Goal: Task Accomplishment & Management: Complete application form

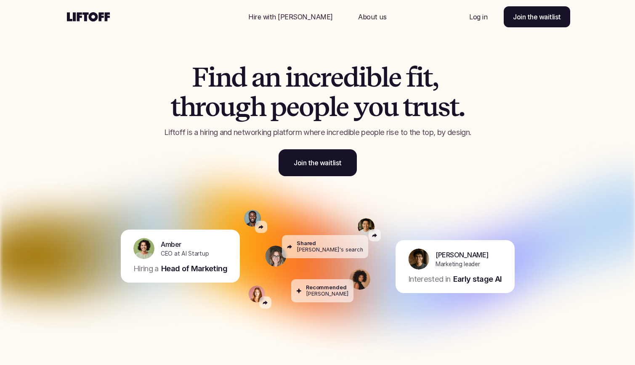
click at [477, 13] on p "Log in" at bounding box center [478, 17] width 18 height 10
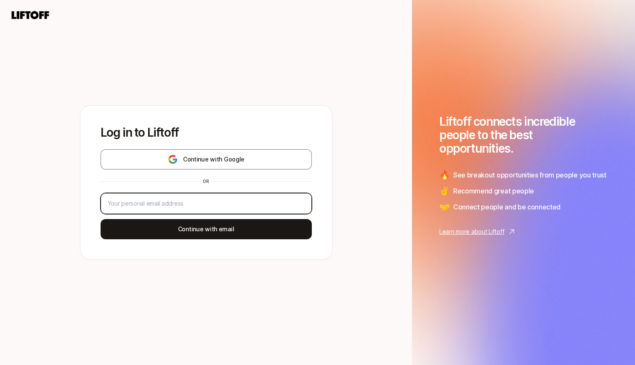
click at [191, 202] on input "email" at bounding box center [206, 204] width 197 height 10
type input "dalton@sempervirensvc.com"
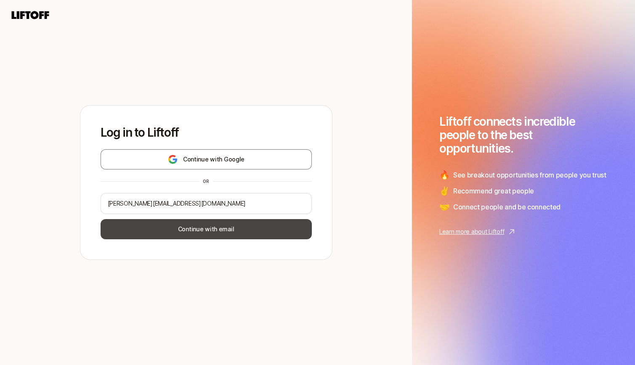
click at [191, 229] on button "Continue with email" at bounding box center [206, 229] width 211 height 20
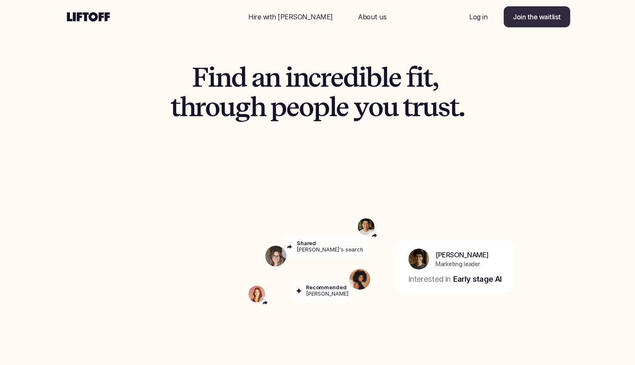
click at [538, 19] on p "Join the waitlist" at bounding box center [537, 17] width 48 height 10
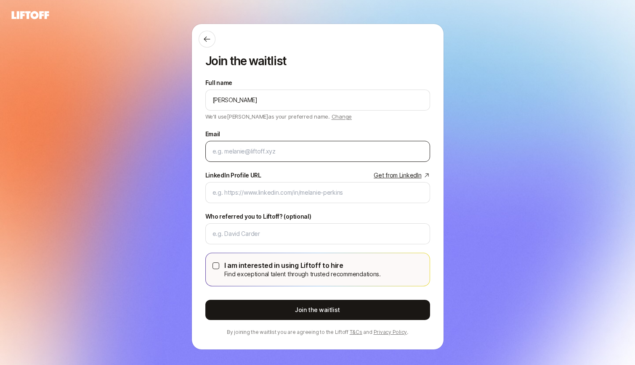
type input "Dalton Dahms-Shermer"
click at [227, 148] on input "Email" at bounding box center [317, 151] width 210 height 10
type input "dalton@sempervirensvc.com"
click at [281, 203] on div "Full name Dalton Dahms-Shermer We'll use Dalton as your preferred name. Change …" at bounding box center [317, 207] width 225 height 258
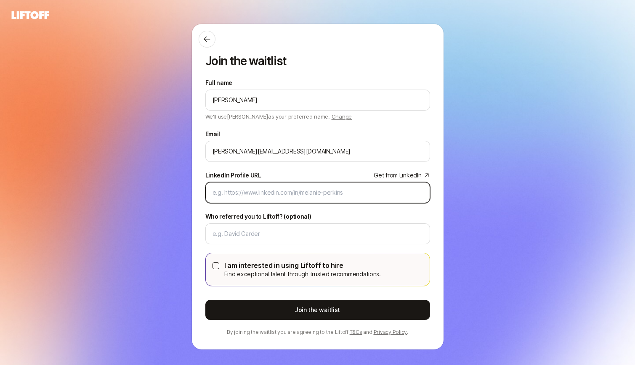
click at [278, 196] on input "LinkedIn Profile URL Get from LinkedIn" at bounding box center [317, 193] width 210 height 10
paste input "https://www.linkedin.com/in/dalton-dahms-shermer/"
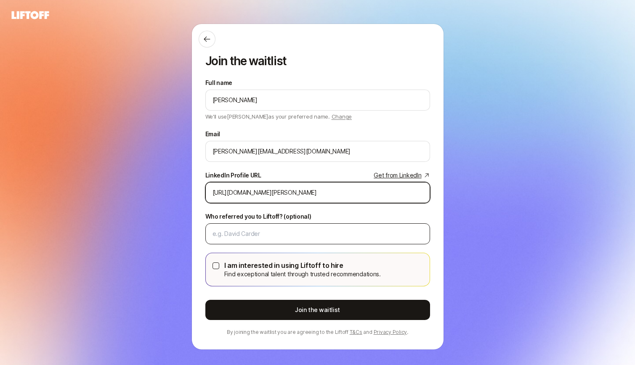
type input "https://www.linkedin.com/in/dalton-dahms-shermer/"
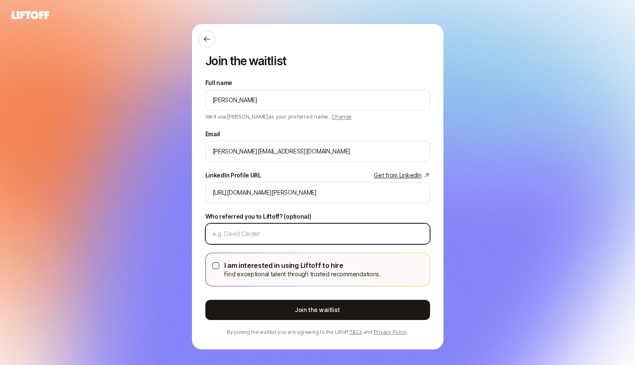
click at [274, 238] on input "Who referred you to Liftoff? (optional)" at bounding box center [317, 234] width 210 height 10
type input "Eleanor Morgan"
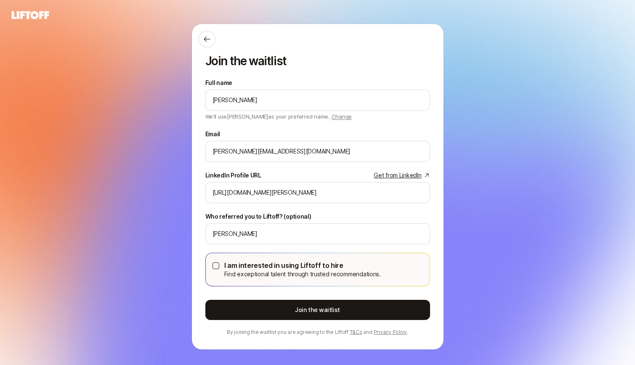
click at [214, 266] on button "I am interested in using Liftoff to hire Find exceptional talent through truste…" at bounding box center [215, 266] width 7 height 7
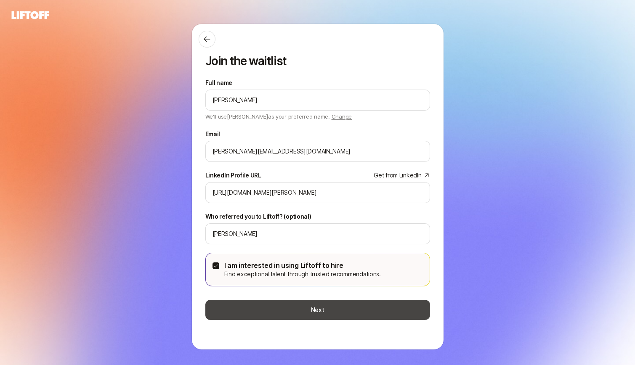
click at [252, 313] on button "Next" at bounding box center [317, 310] width 225 height 20
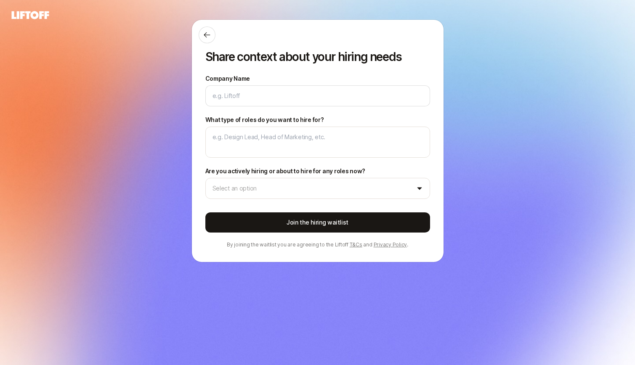
click at [271, 108] on div "Company Name What type of roles do you want to hire for? Are you actively hirin…" at bounding box center [317, 136] width 225 height 125
click at [209, 41] on button at bounding box center [207, 35] width 17 height 17
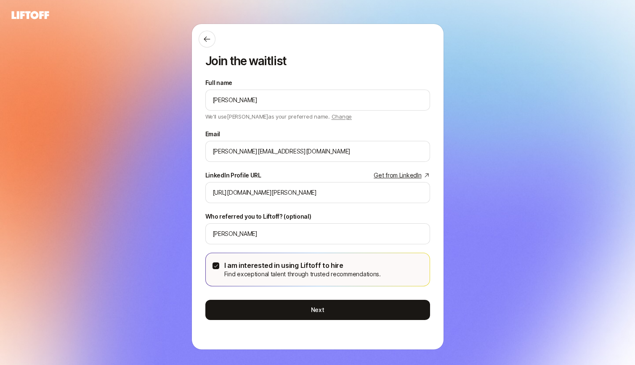
click at [214, 263] on button "I am interested in using Liftoff to hire Find exceptional talent through truste…" at bounding box center [215, 266] width 7 height 7
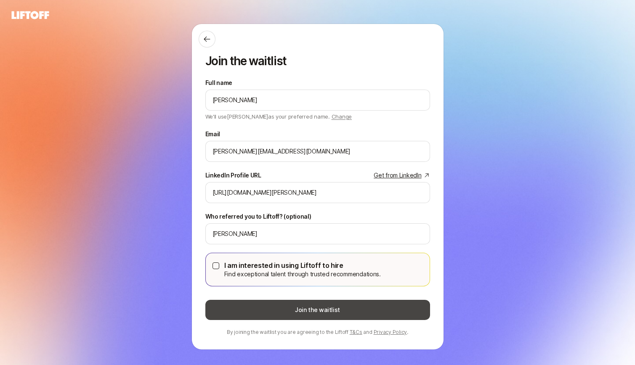
click at [232, 302] on button "Join the waitlist" at bounding box center [317, 310] width 225 height 20
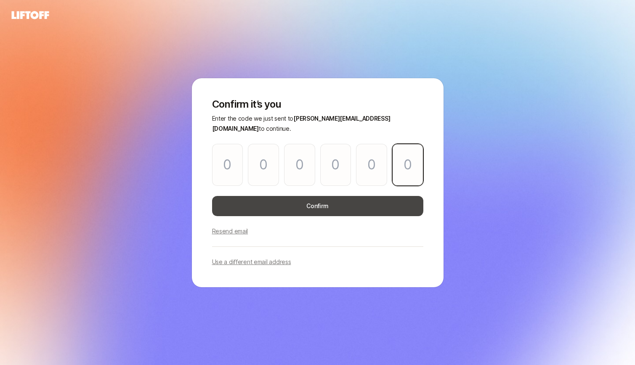
paste input "1"
type input "1"
type input "9"
type input "3"
type input "9"
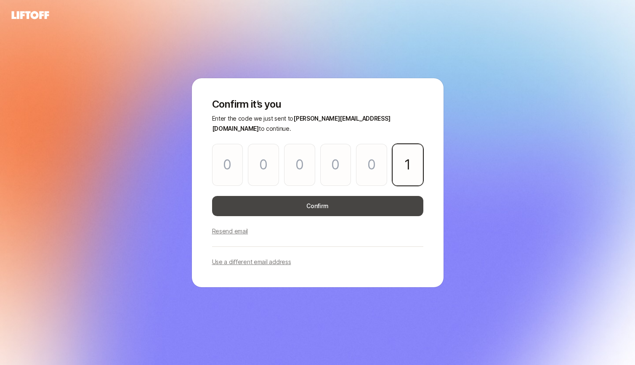
type input "6"
type input "2"
click at [319, 205] on button "Confirm" at bounding box center [317, 206] width 211 height 20
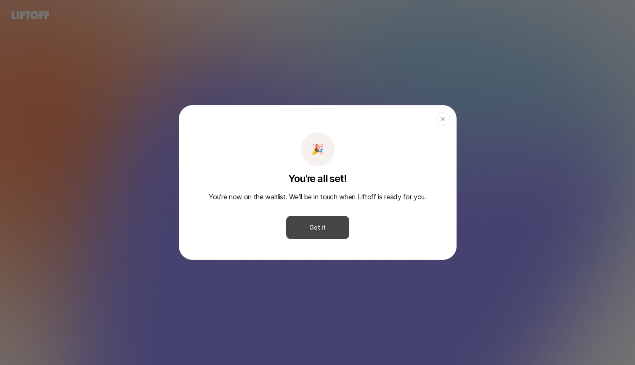
click at [305, 226] on button "Got it" at bounding box center [317, 228] width 63 height 24
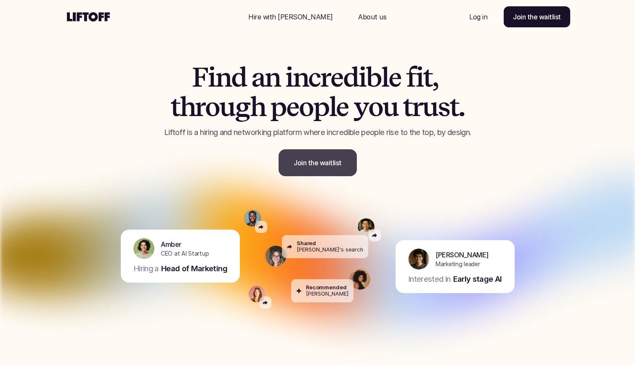
click at [330, 170] on link "Join the waitlist" at bounding box center [318, 162] width 78 height 27
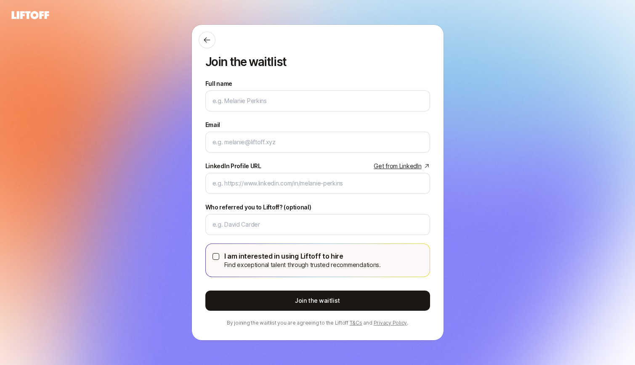
click at [202, 32] on div at bounding box center [314, 40] width 231 height 17
click at [208, 41] on icon at bounding box center [207, 40] width 8 height 8
